Goal: Task Accomplishment & Management: Complete application form

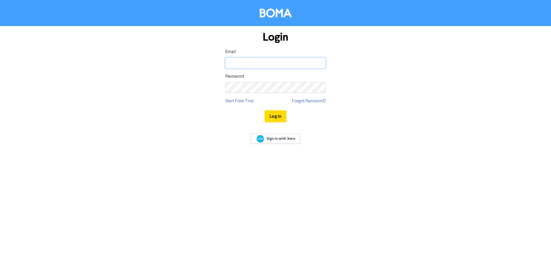
click at [256, 67] on input "email" at bounding box center [275, 63] width 100 height 11
click at [0, 261] on com-1password-button at bounding box center [0, 261] width 0 height 0
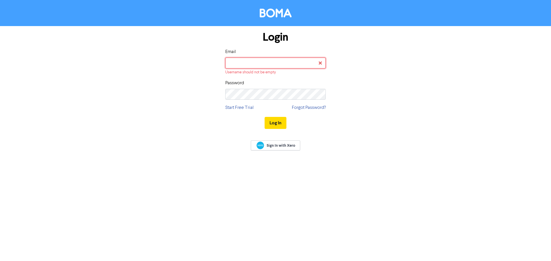
type input "[PERSON_NAME][EMAIL_ADDRESS][DOMAIN_NAME]"
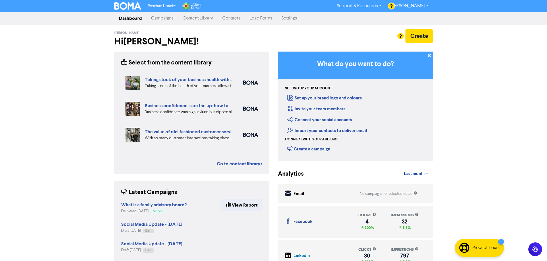
click at [231, 17] on link "Contacts" at bounding box center [231, 18] width 27 height 11
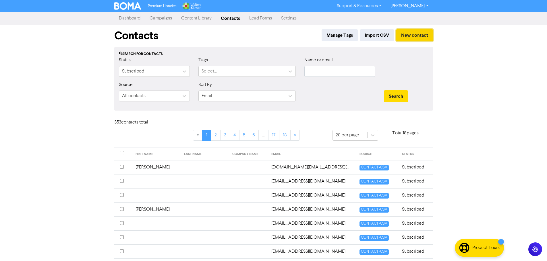
click at [429, 34] on button "New contact" at bounding box center [414, 35] width 37 height 12
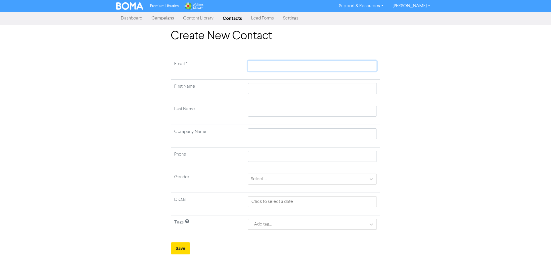
click at [300, 70] on input "text" at bounding box center [312, 66] width 129 height 11
type input "j"
type input "jo"
type input "job"
type input "[PERSON_NAME]"
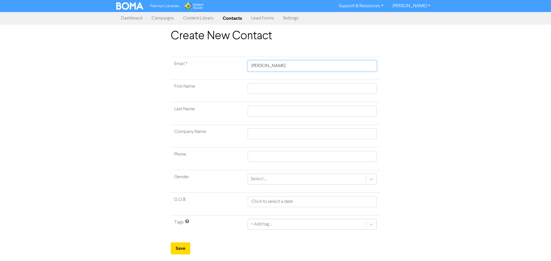
type input "jobet"
type input "[PERSON_NAME]"
type input "jobeth1"
type input "jobeth12"
type input "jobeth122"
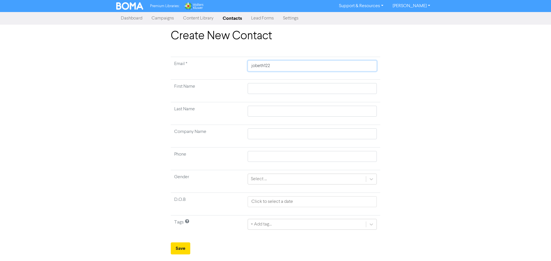
type input "jobeth1220"
type input "jobeth1220@"
type input "jobeth1220@h"
type input "jobeth1220@ho"
type input "jobeth1220@hot"
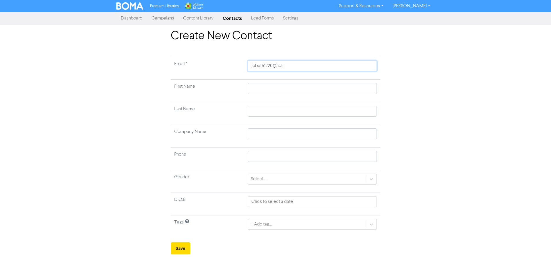
type input "jobeth1220@hotm"
type input "jobeth1220@hotma"
type input "jobeth1220@hotmai"
type input "[EMAIL_ADDRESS]"
type input "[EMAIL_ADDRESS]."
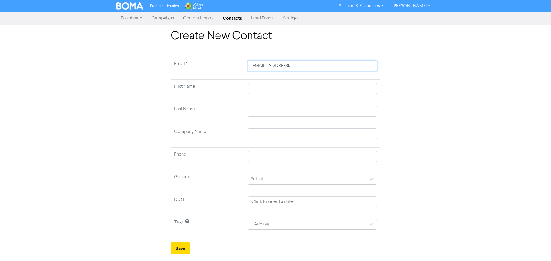
type input "jobeth1220@hotmail.c"
type input "[EMAIL_ADDRESS][DOMAIN_NAME]"
type input "J"
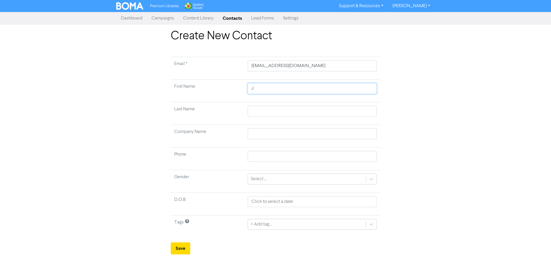
type input "Jo"
type input "Jod"
type input "[PERSON_NAME]"
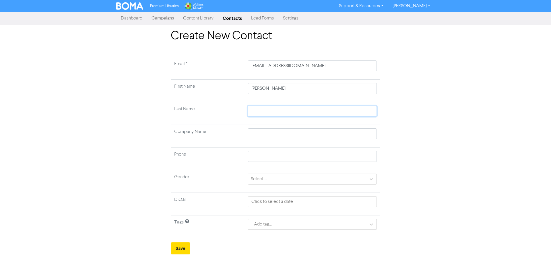
type input "B"
type input "Bo"
type input "Boo"
type input "Boot"
type input "Booto"
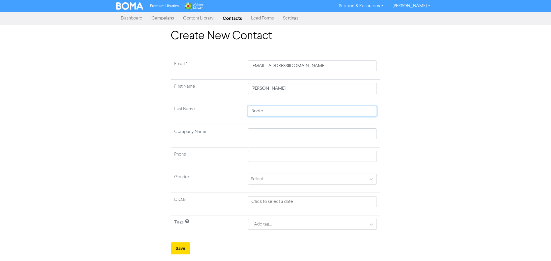
type input "Bootoo"
type input "Bootoon"
type input "Bootoono"
type input "Bootoon"
type input "Bootoo"
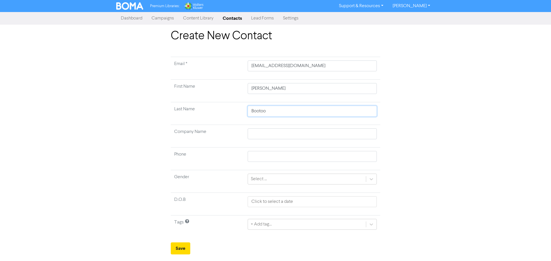
type input "Booto"
type input "[PERSON_NAME]"
click at [188, 250] on button "Save" at bounding box center [181, 249] width 20 height 12
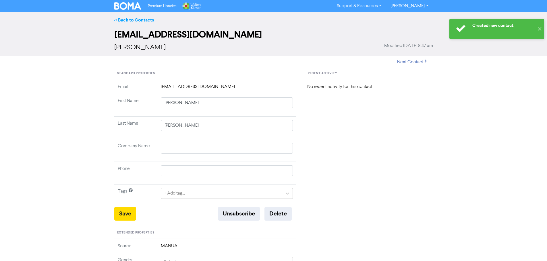
click at [139, 18] on link "<< Back to Contacts" at bounding box center [134, 20] width 40 height 6
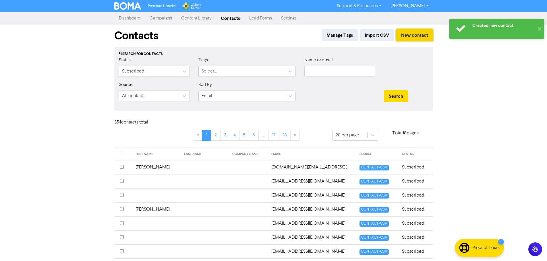
click at [417, 36] on button "New contact" at bounding box center [414, 35] width 37 height 12
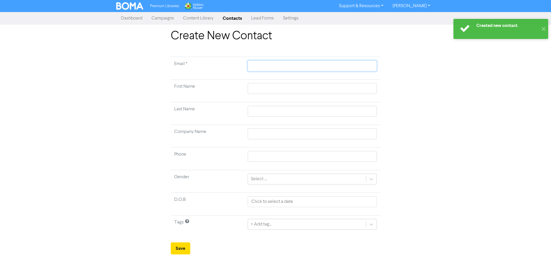
click at [277, 69] on input "text" at bounding box center [312, 66] width 129 height 11
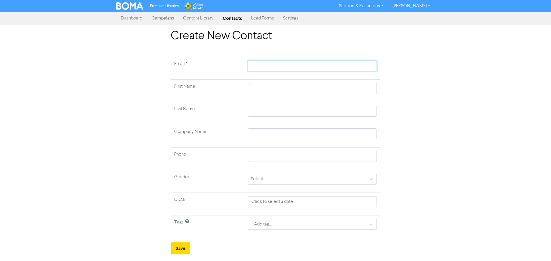
type input "l"
type input "le"
type input "lei"
type input "leit"
type input "leith"
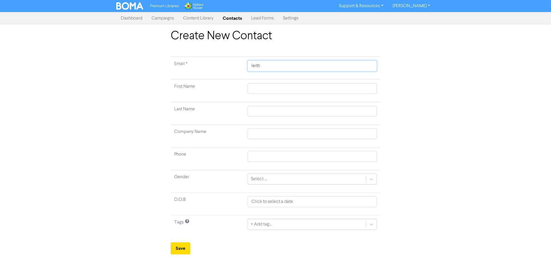
type input "leith@"
type input "leith@b"
type input "leith@bo"
type input "leith@boo"
click at [186, 247] on button "Save" at bounding box center [181, 249] width 20 height 12
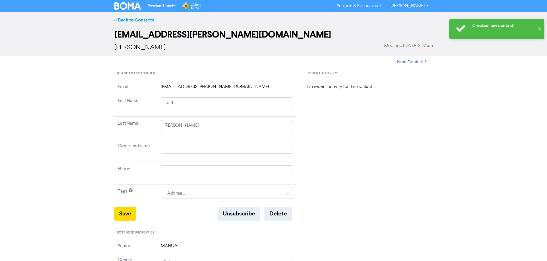
click at [132, 20] on link "<< Back to Contacts" at bounding box center [134, 20] width 40 height 6
